Goal: Check status: Check status

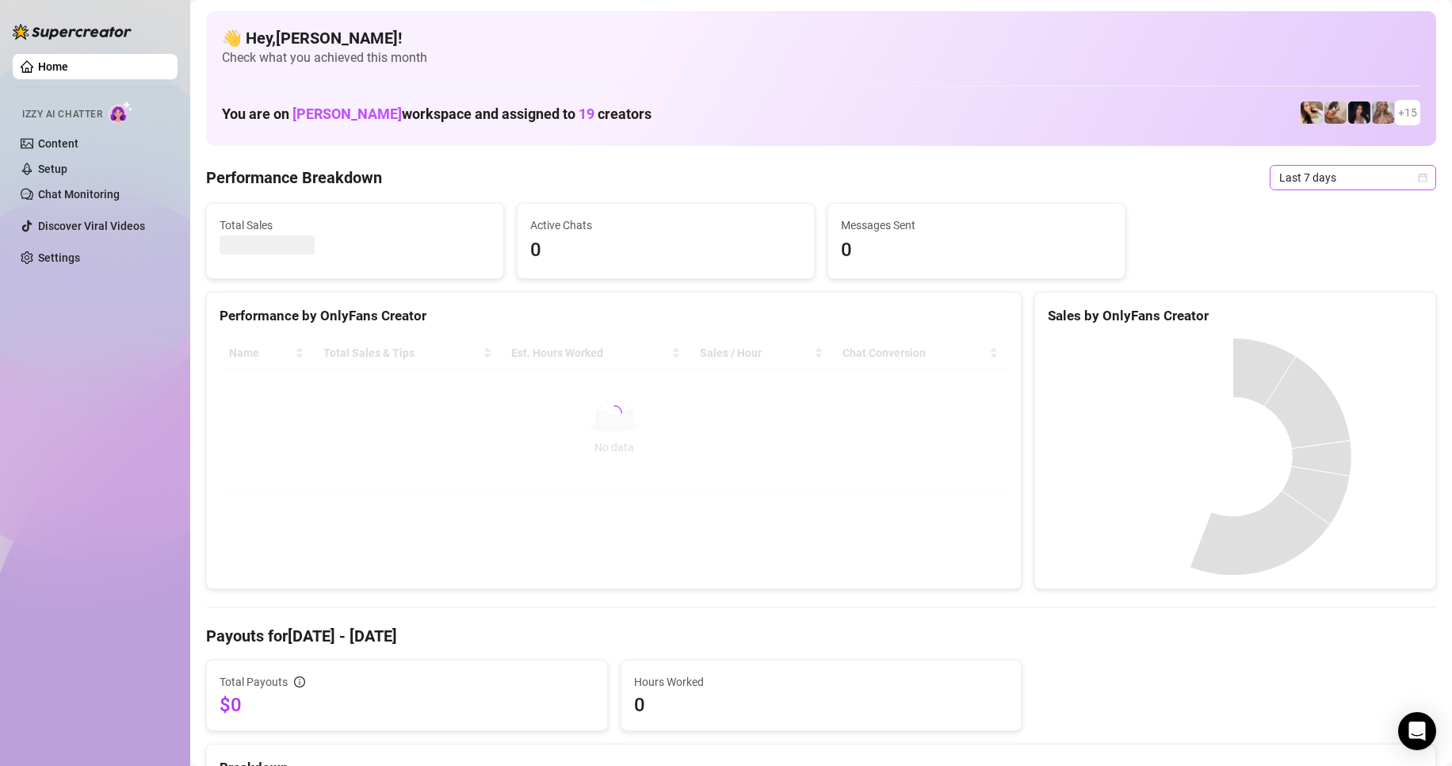
click at [1293, 169] on span "Last 7 days" at bounding box center [1352, 178] width 147 height 24
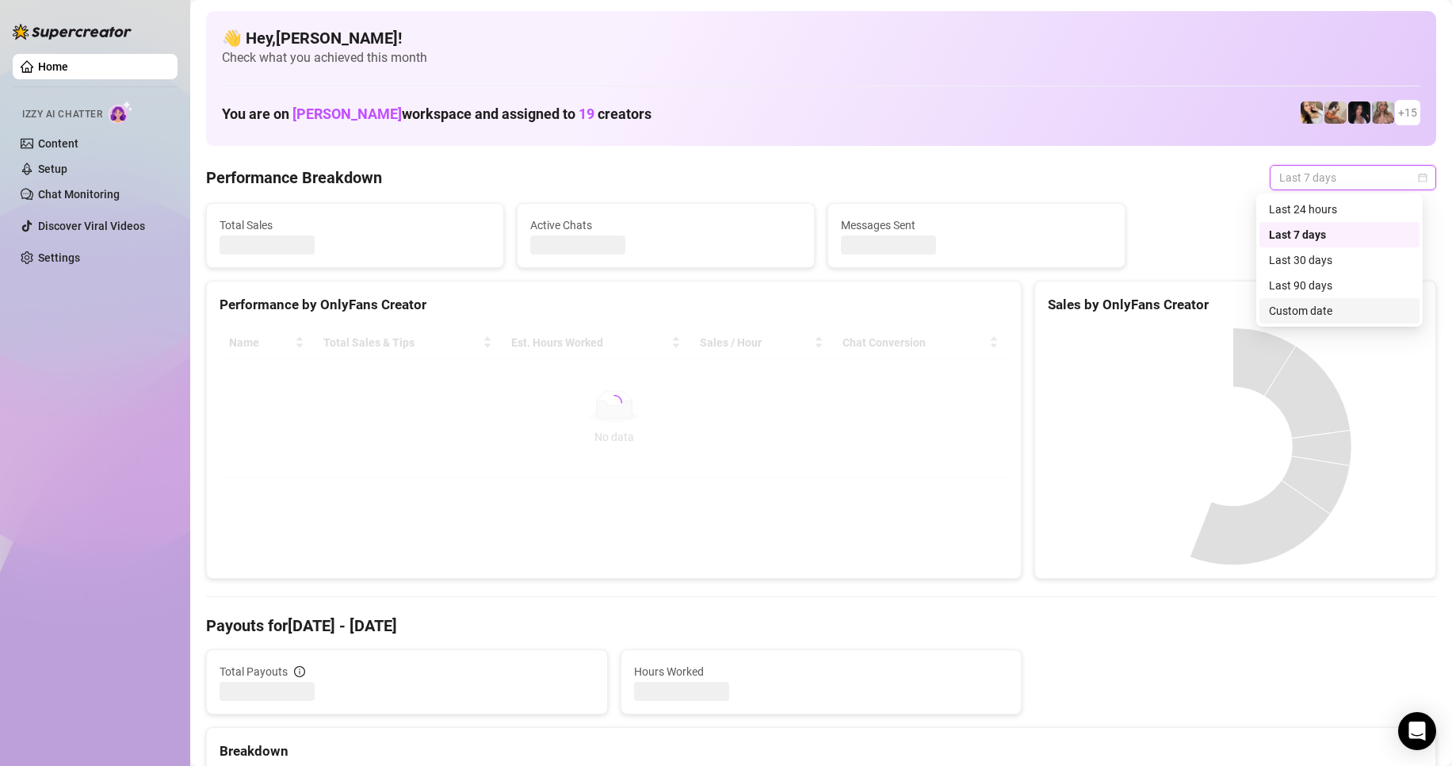
click at [1289, 318] on div "Custom date" at bounding box center [1339, 310] width 141 height 17
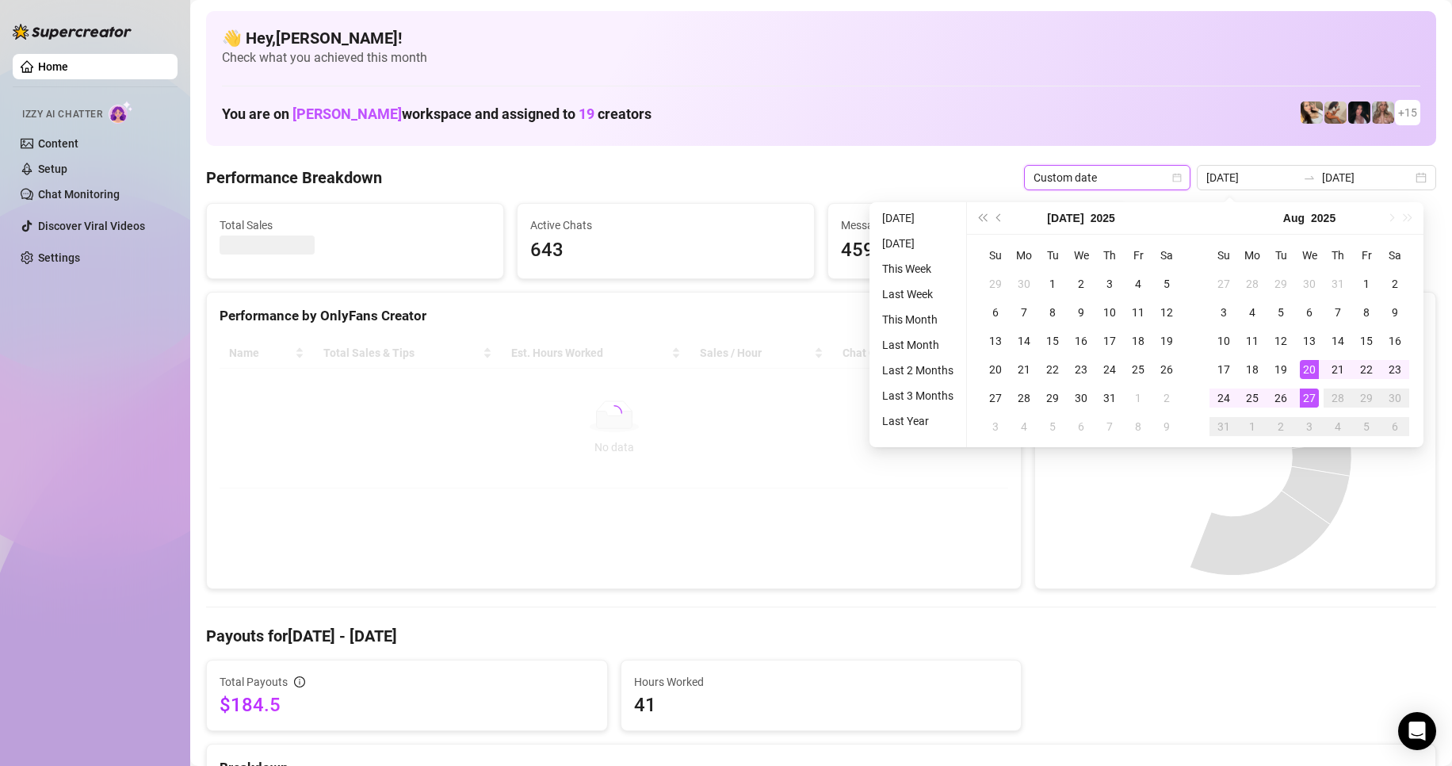
type input "2025-08-27"
click at [1306, 399] on div "27" at bounding box center [1309, 397] width 19 height 19
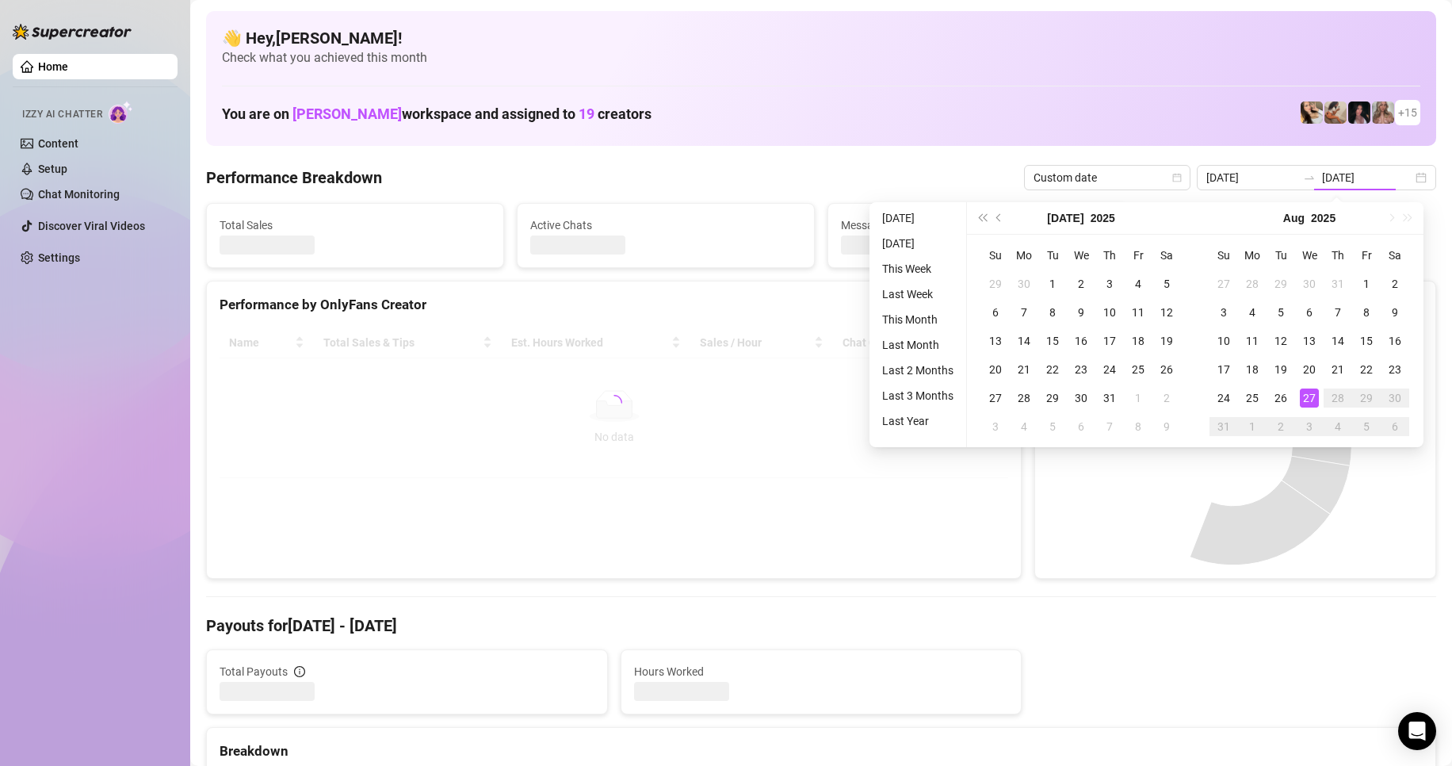
type input "2025-08-27"
